Goal: Find specific page/section: Find specific page/section

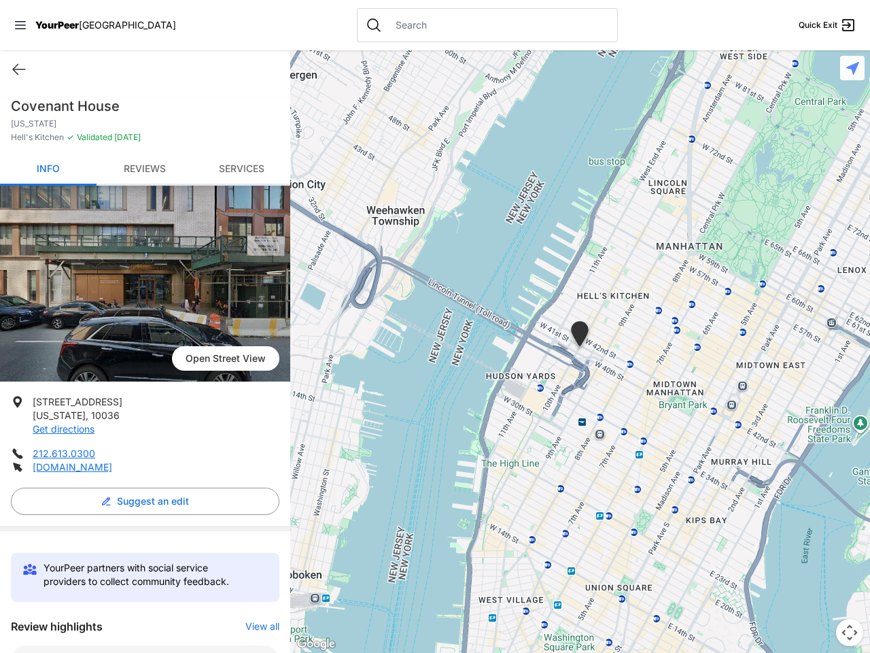
click at [20, 25] on icon at bounding box center [20, 25] width 11 height 8
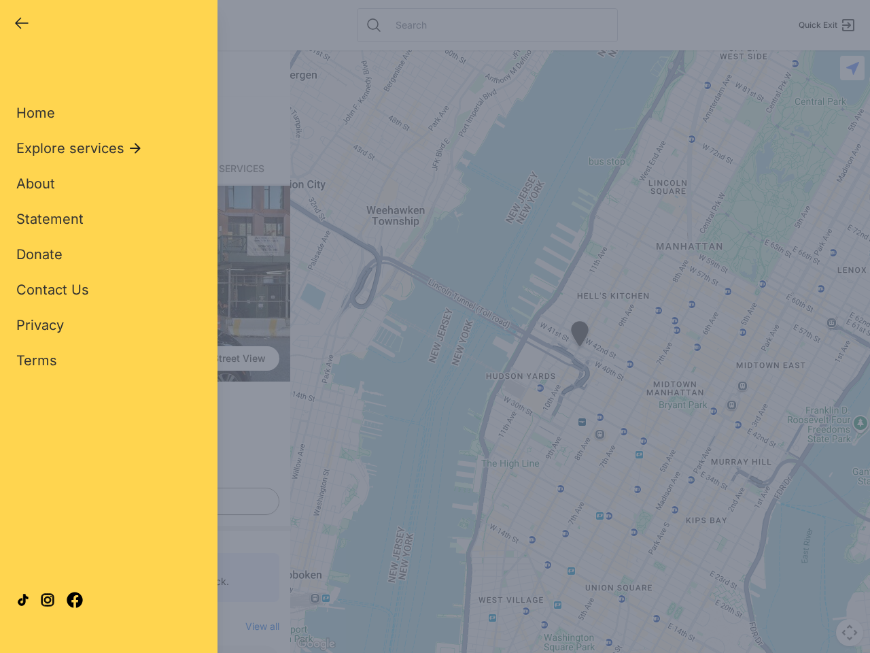
click at [19, 69] on div "Home Explore services About Statement Donate Contact Us Privacy Terms" at bounding box center [108, 215] width 185 height 310
click at [141, 501] on div "Single Adult Families Soup Kitchen Food Pantry Toiletries Restrooms Showers Lau…" at bounding box center [108, 311] width 185 height 503
click at [256, 626] on div "Close panel YourPeer [GEOGRAPHIC_DATA] Quick Exit Single Adult Families Soup Ki…" at bounding box center [435, 326] width 870 height 653
click at [580, 351] on div "Close panel YourPeer [GEOGRAPHIC_DATA] Quick Exit Single Adult Families Soup Ki…" at bounding box center [435, 326] width 870 height 653
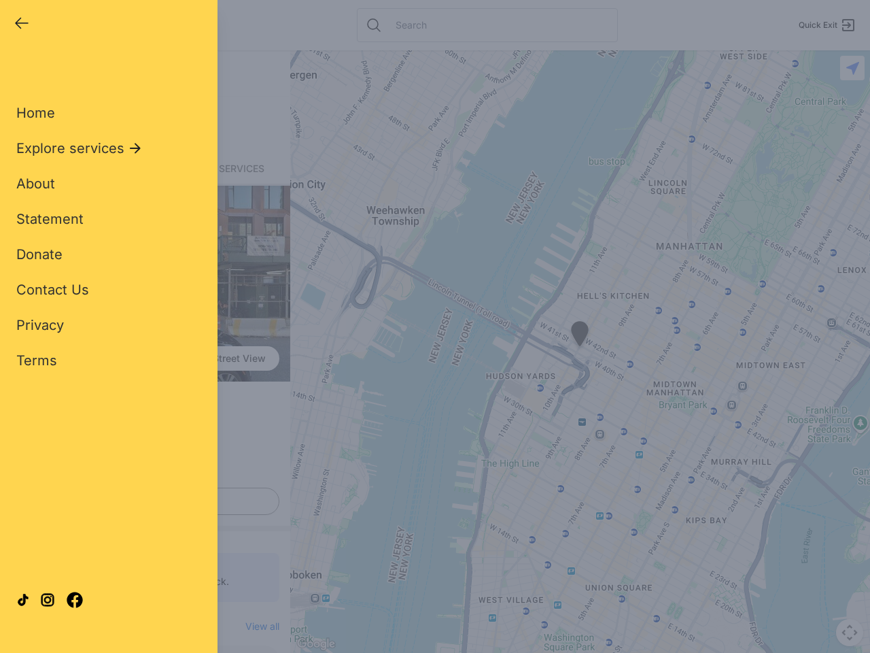
click at [580, 351] on div "Close panel YourPeer [GEOGRAPHIC_DATA] Quick Exit Single Adult Families Soup Ki…" at bounding box center [435, 326] width 870 height 653
click at [580, 336] on div "Close panel YourPeer [GEOGRAPHIC_DATA] Quick Exit Single Adult Families Soup Ki…" at bounding box center [435, 326] width 870 height 653
click at [850, 632] on div "Close panel YourPeer [GEOGRAPHIC_DATA] Quick Exit Single Adult Families Soup Ki…" at bounding box center [435, 326] width 870 height 653
click at [852, 68] on div "Close panel YourPeer [GEOGRAPHIC_DATA] Quick Exit Single Adult Families Soup Ki…" at bounding box center [435, 326] width 870 height 653
